Goal: Complete application form

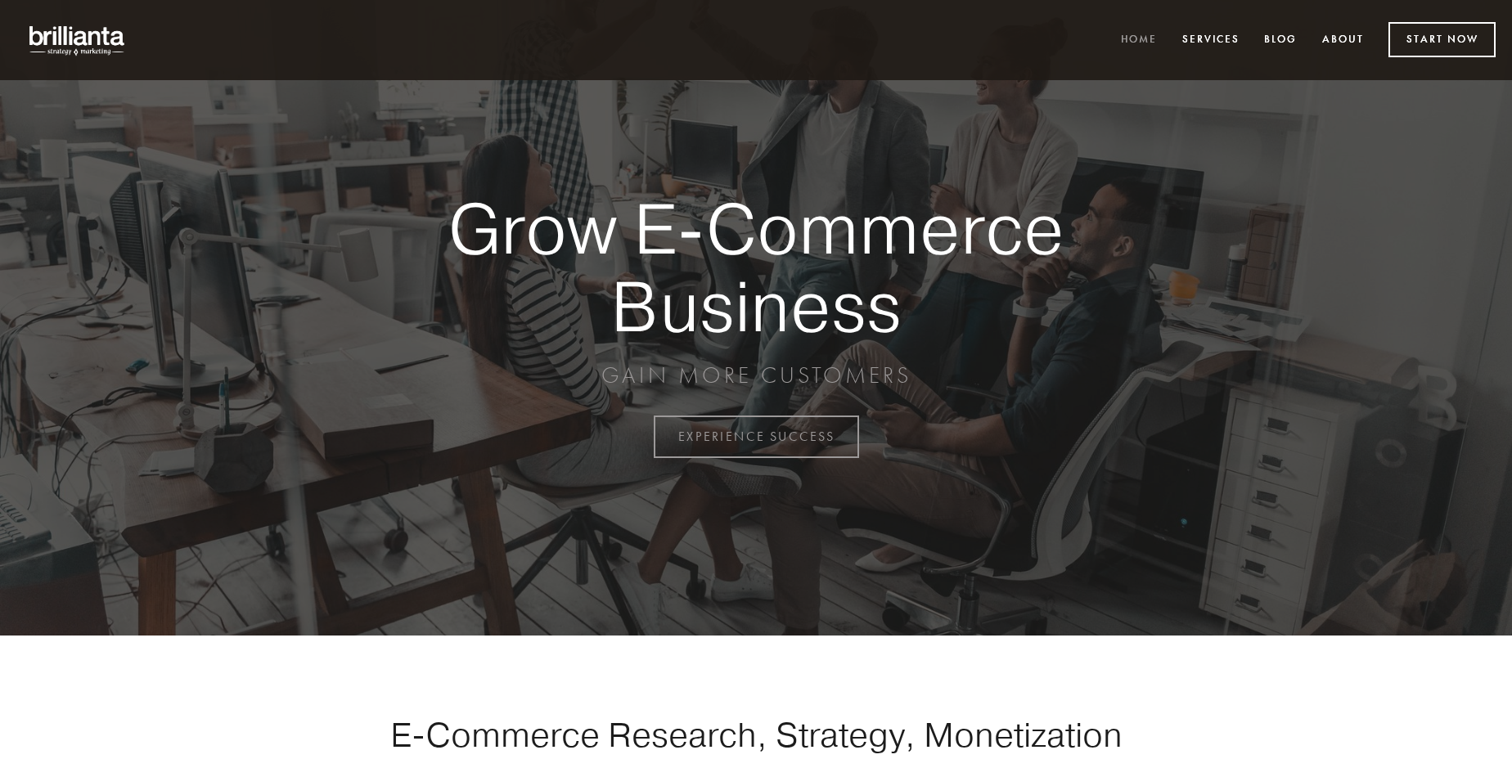
scroll to position [4290, 0]
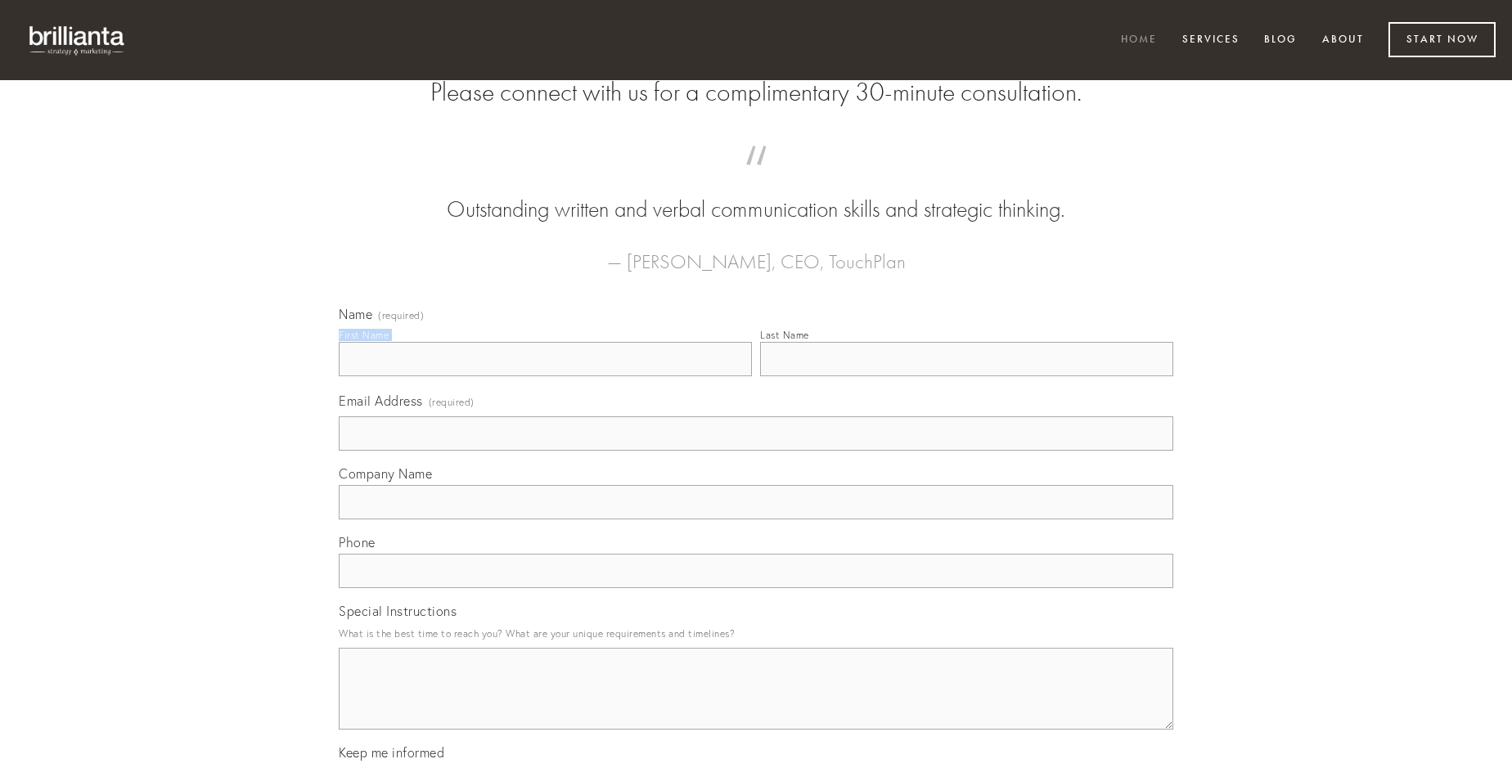
type input "[PERSON_NAME]"
click at [967, 376] on input "Last Name" at bounding box center [966, 359] width 413 height 34
type input "[PERSON_NAME]"
click at [756, 451] on input "Email Address (required)" at bounding box center [756, 434] width 835 height 34
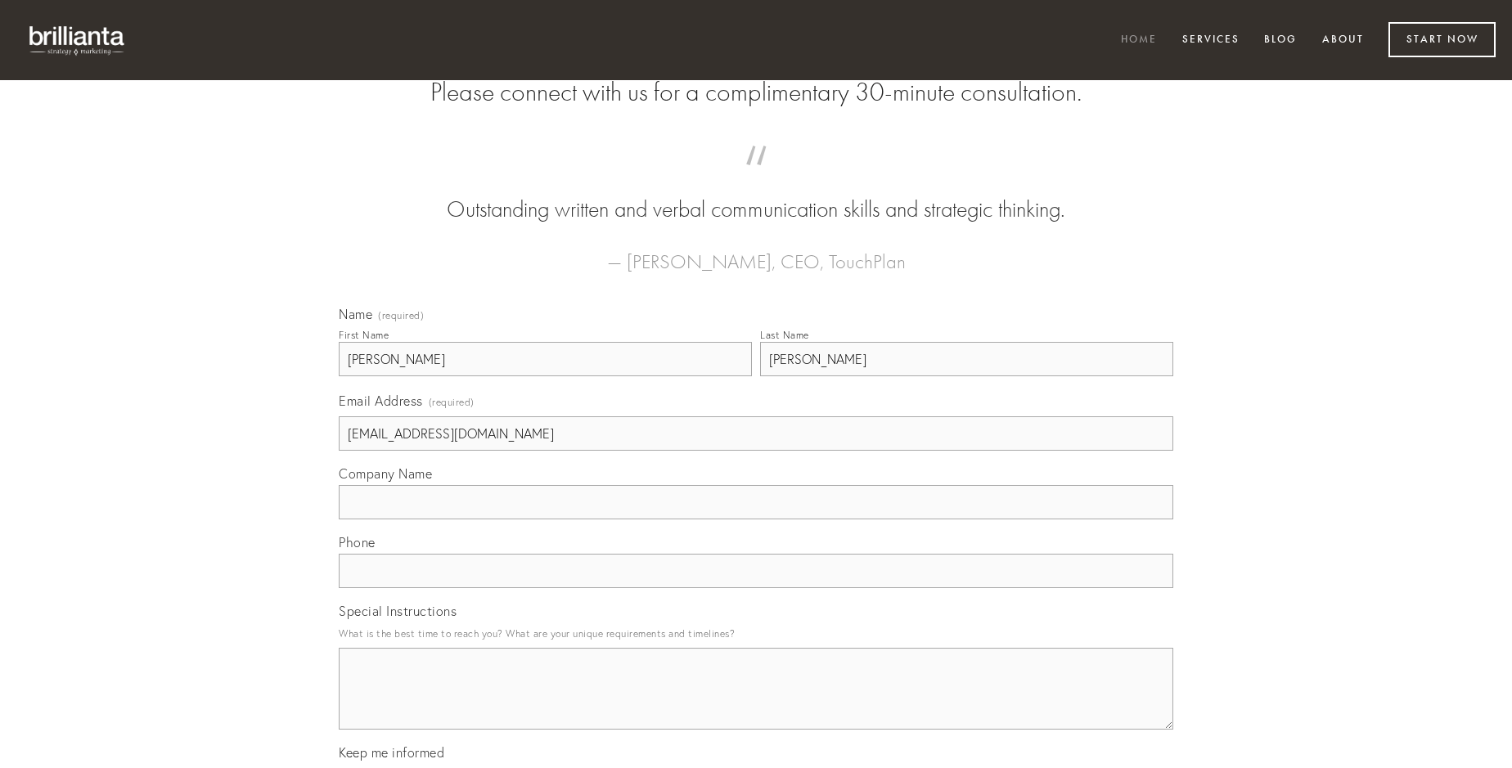
type input "[EMAIL_ADDRESS][DOMAIN_NAME]"
click at [756, 520] on input "Company Name" at bounding box center [756, 502] width 835 height 34
type input "terror"
click at [756, 588] on input "text" at bounding box center [756, 571] width 835 height 34
click at [756, 704] on textarea "Special Instructions" at bounding box center [756, 689] width 835 height 82
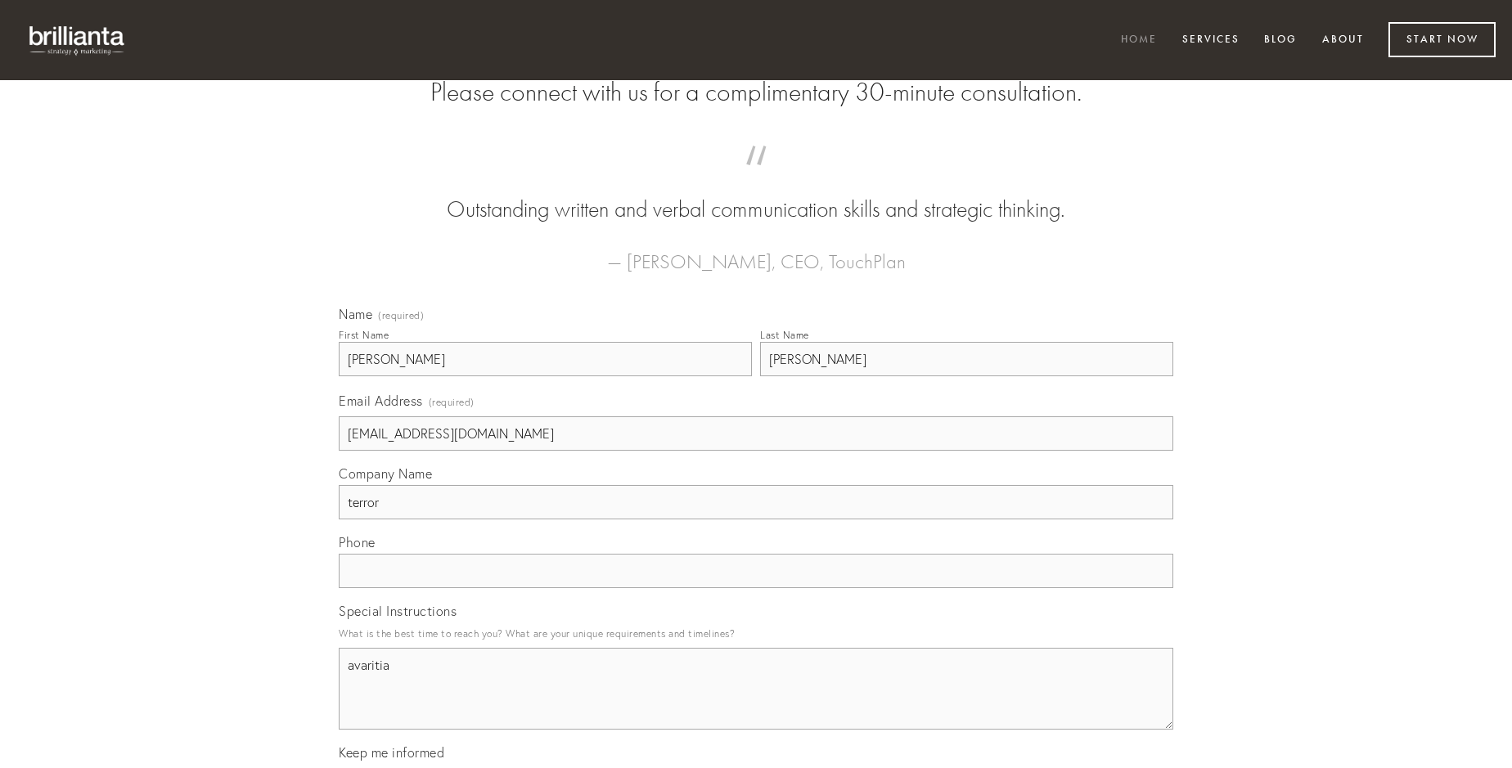
type textarea "avaritia"
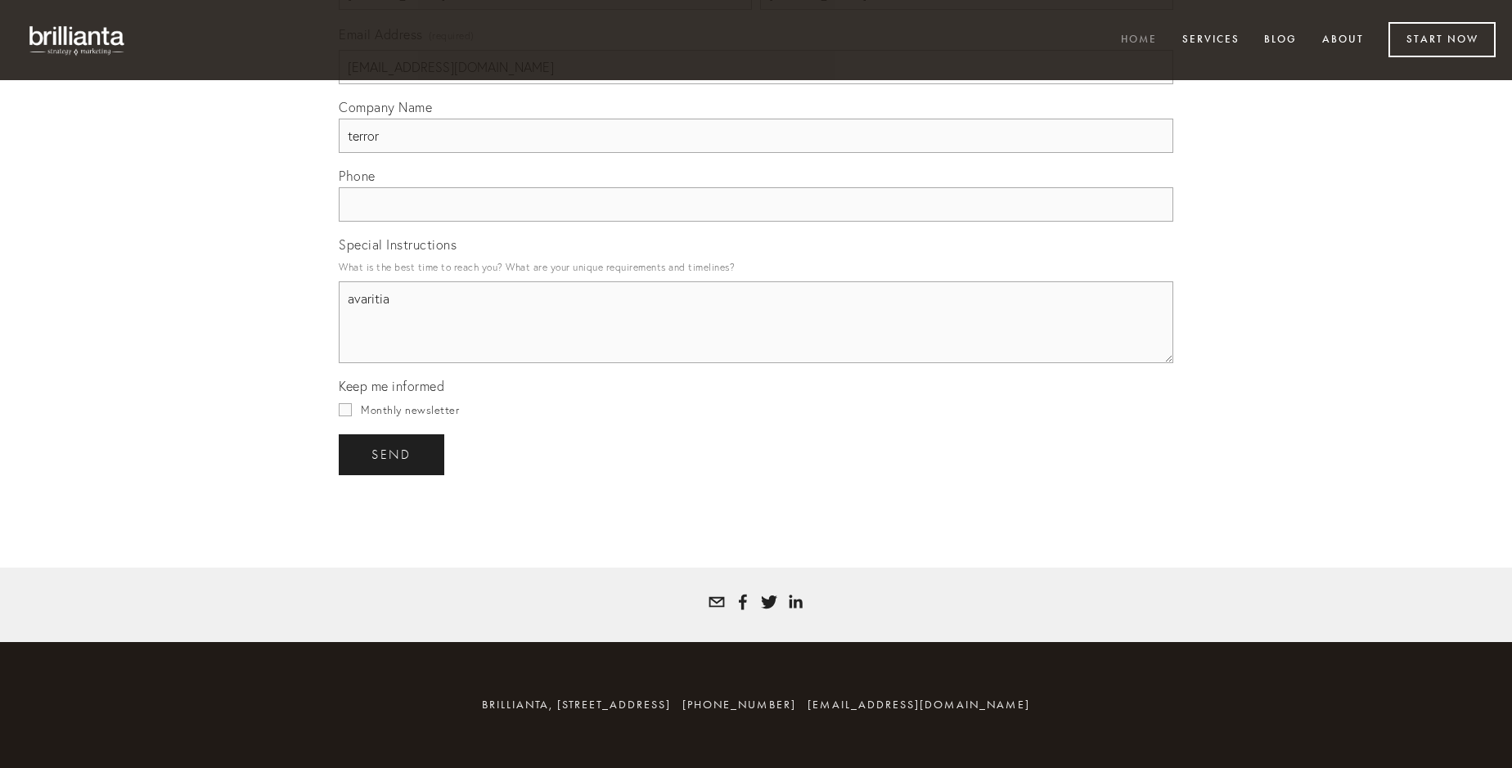
click at [393, 454] on span "send" at bounding box center [392, 455] width 40 height 15
